Goal: Task Accomplishment & Management: Use online tool/utility

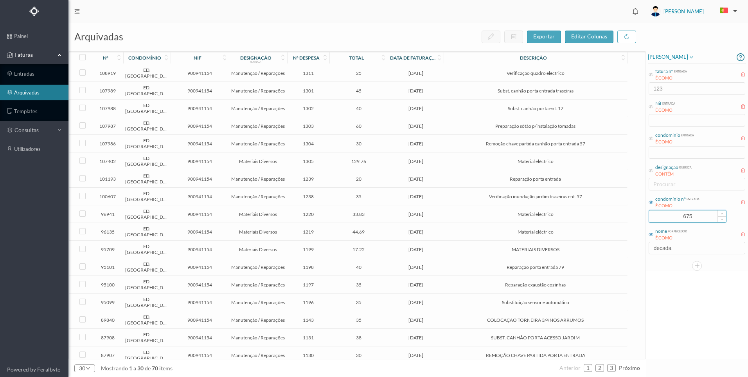
click at [667, 219] on input "675" at bounding box center [687, 216] width 77 height 12
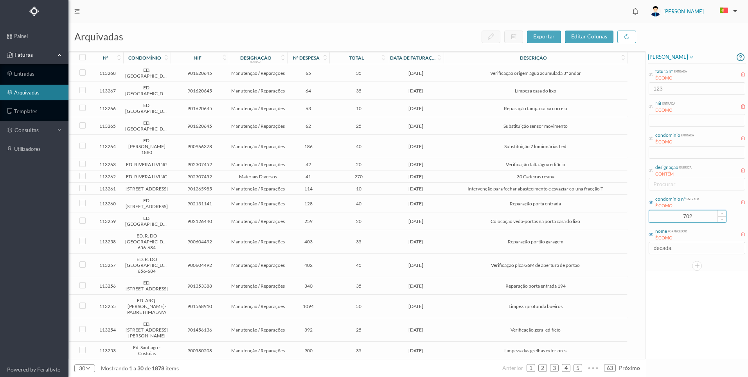
type input "702"
click at [667, 275] on div "[PERSON_NAME] fatura nº entrada É COMO 123 Nif entrada É COMO condomínio entrad…" at bounding box center [697, 205] width 102 height 308
drag, startPoint x: 674, startPoint y: 243, endPoint x: 679, endPoint y: 246, distance: 5.8
click at [676, 244] on input "decada" at bounding box center [697, 248] width 97 height 13
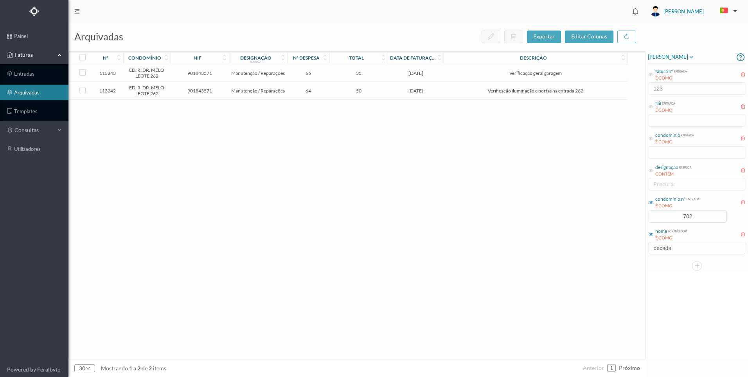
click at [384, 77] on td "35" at bounding box center [359, 73] width 58 height 18
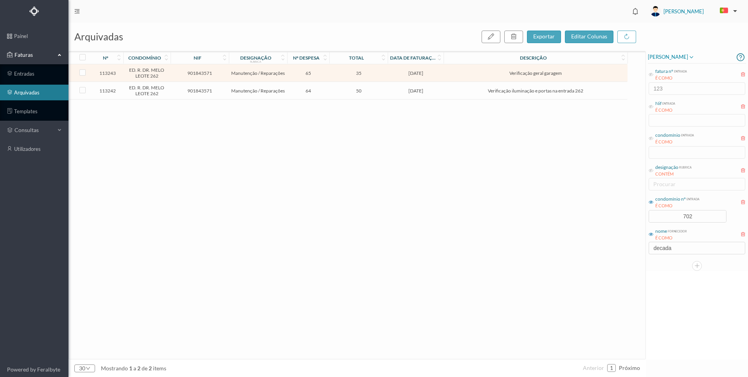
click at [384, 77] on td "35" at bounding box center [359, 73] width 58 height 18
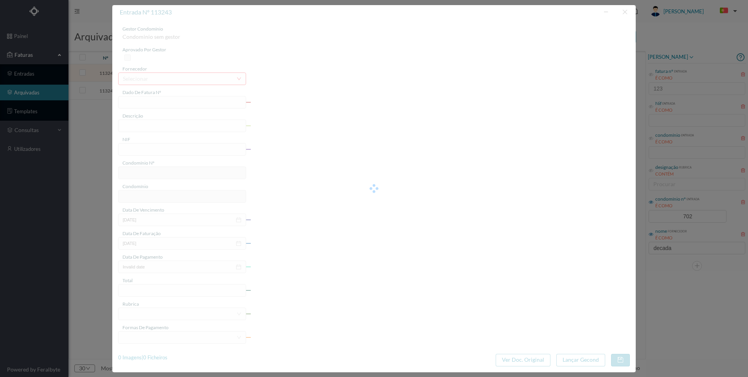
type input "FT 2025A1/1259"
type input "Verificação geral garagem"
type input "901843571"
type input "[DATE]"
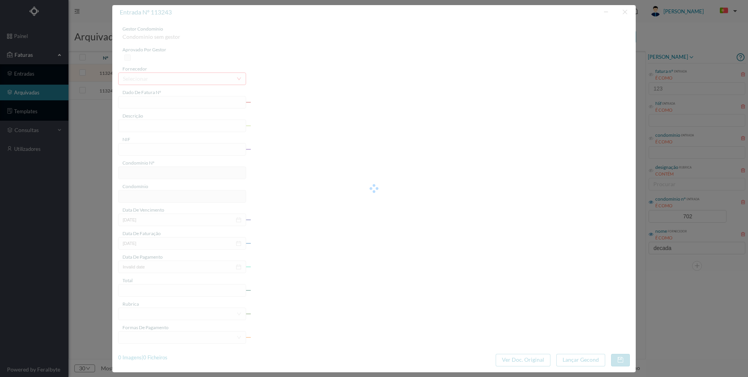
type input "[DATE]"
type input "35.00"
type input "702"
type input "ED. R. DR. MELO LEOTE 262"
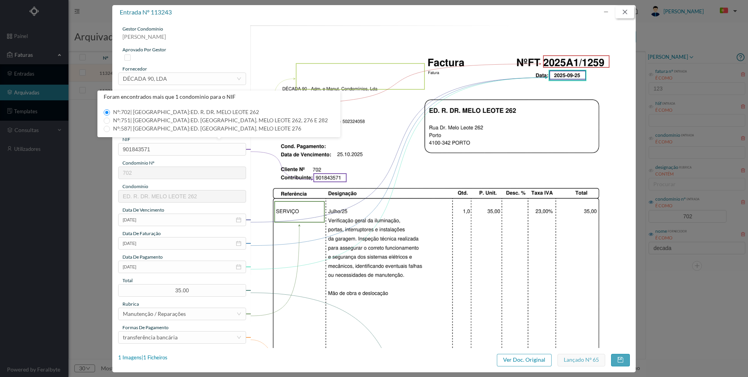
click at [625, 14] on button "button" at bounding box center [625, 12] width 19 height 13
